Goal: Task Accomplishment & Management: Manage account settings

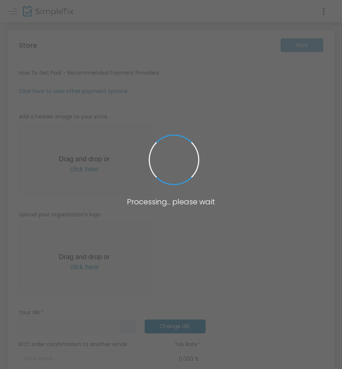
type input "[URL]"
type input "30"
type input "T4T Take Over"
type input "2247300239"
type input "[EMAIL_ADDRESS][DOMAIN_NAME]"
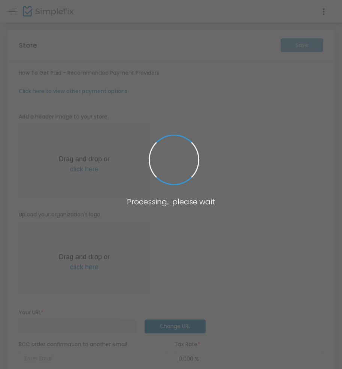
type input "[DOMAIN_NAME]"
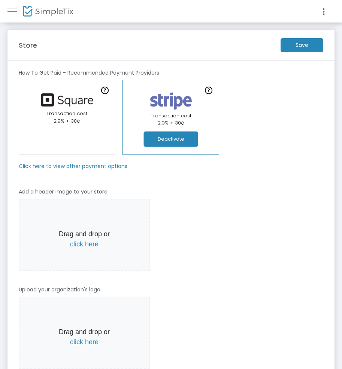
click at [12, 9] on link at bounding box center [12, 11] width 10 height 10
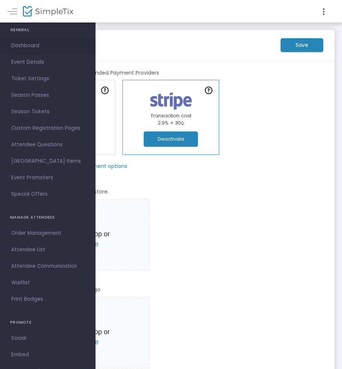
click at [33, 45] on span "Dashboard" at bounding box center [47, 46] width 73 height 10
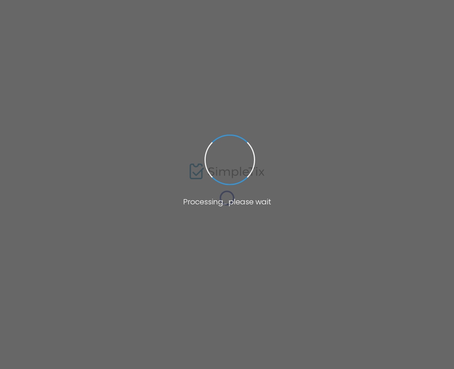
type input "T4T TAKE OVER"
type textarea "Welcome to the 3rd annual T4T Take Over Party! This is a trans and [DEMOGRAPHIC…"
type input "Buy Tickets"
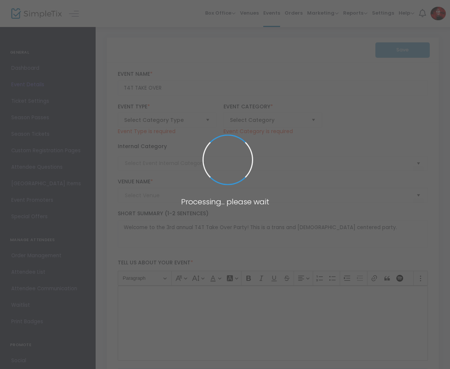
type input "Belvedere Mens Guest House"
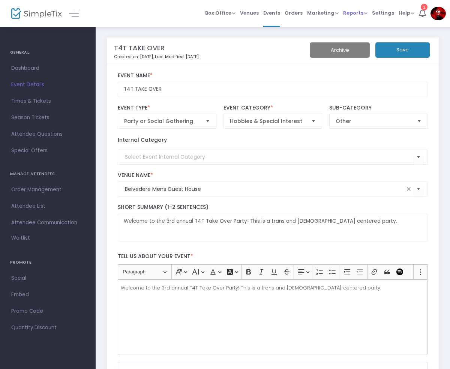
click at [343, 13] on span "Reports" at bounding box center [355, 12] width 24 height 7
click at [343, 37] on li "Sales Reports" at bounding box center [367, 40] width 49 height 15
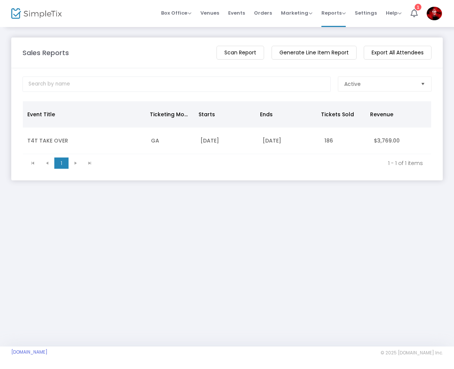
click at [95, 270] on div "Sales Reports View Total Revenue Scan Report Generate Line Item Report Export A…" at bounding box center [227, 186] width 454 height 320
